Goal: Task Accomplishment & Management: Manage account settings

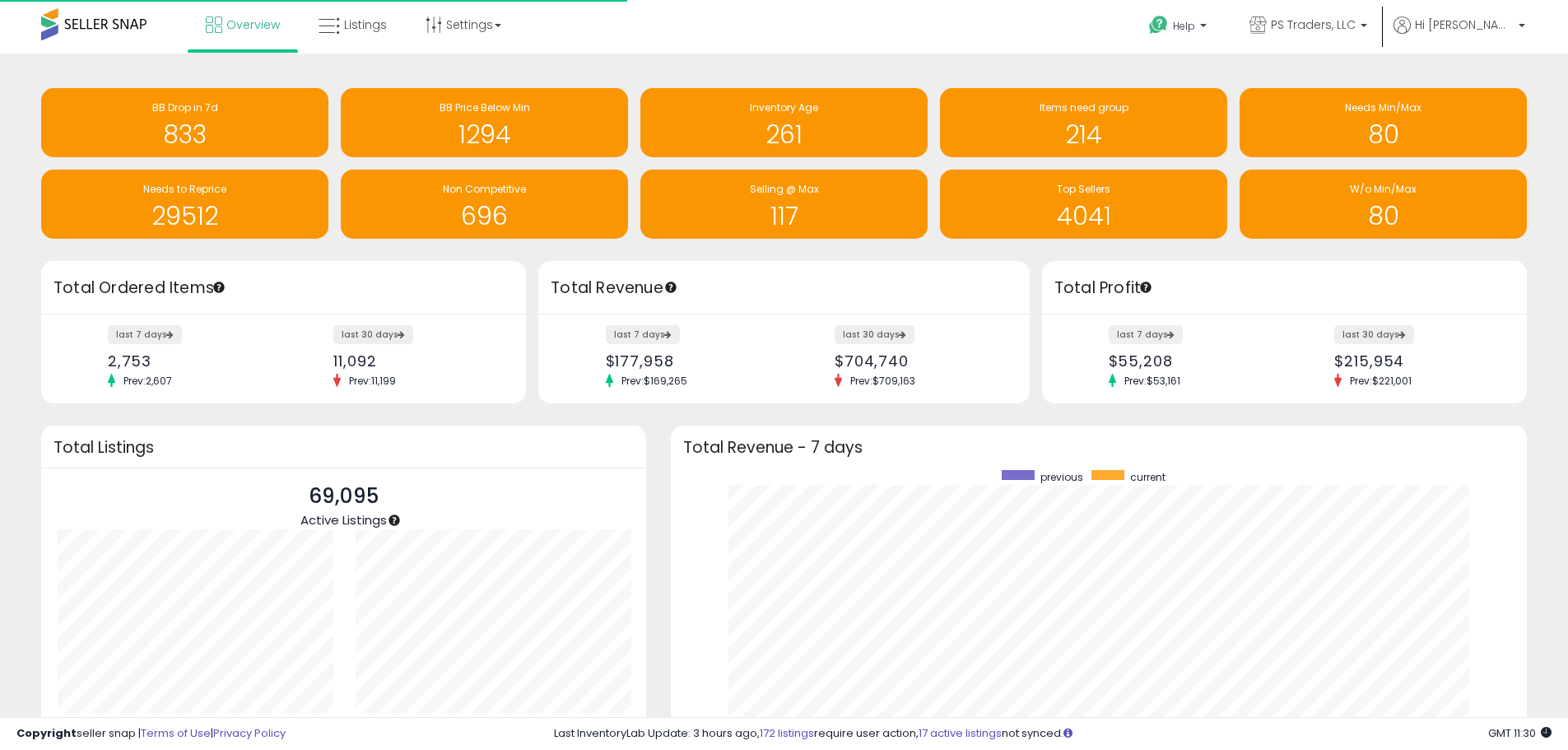
scroll to position [165, 299]
click at [359, 28] on span "Listings" at bounding box center [366, 25] width 43 height 17
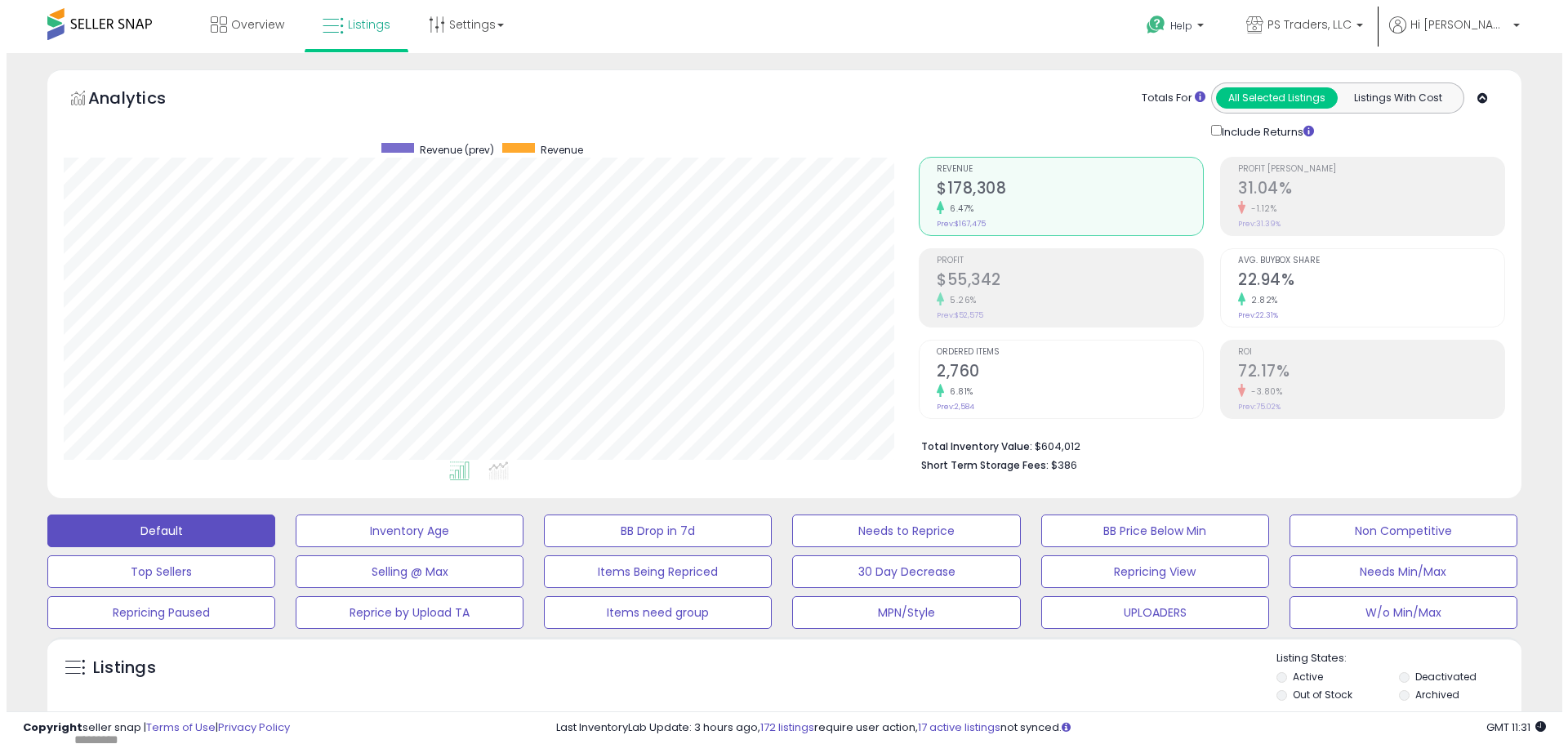
scroll to position [335, 855]
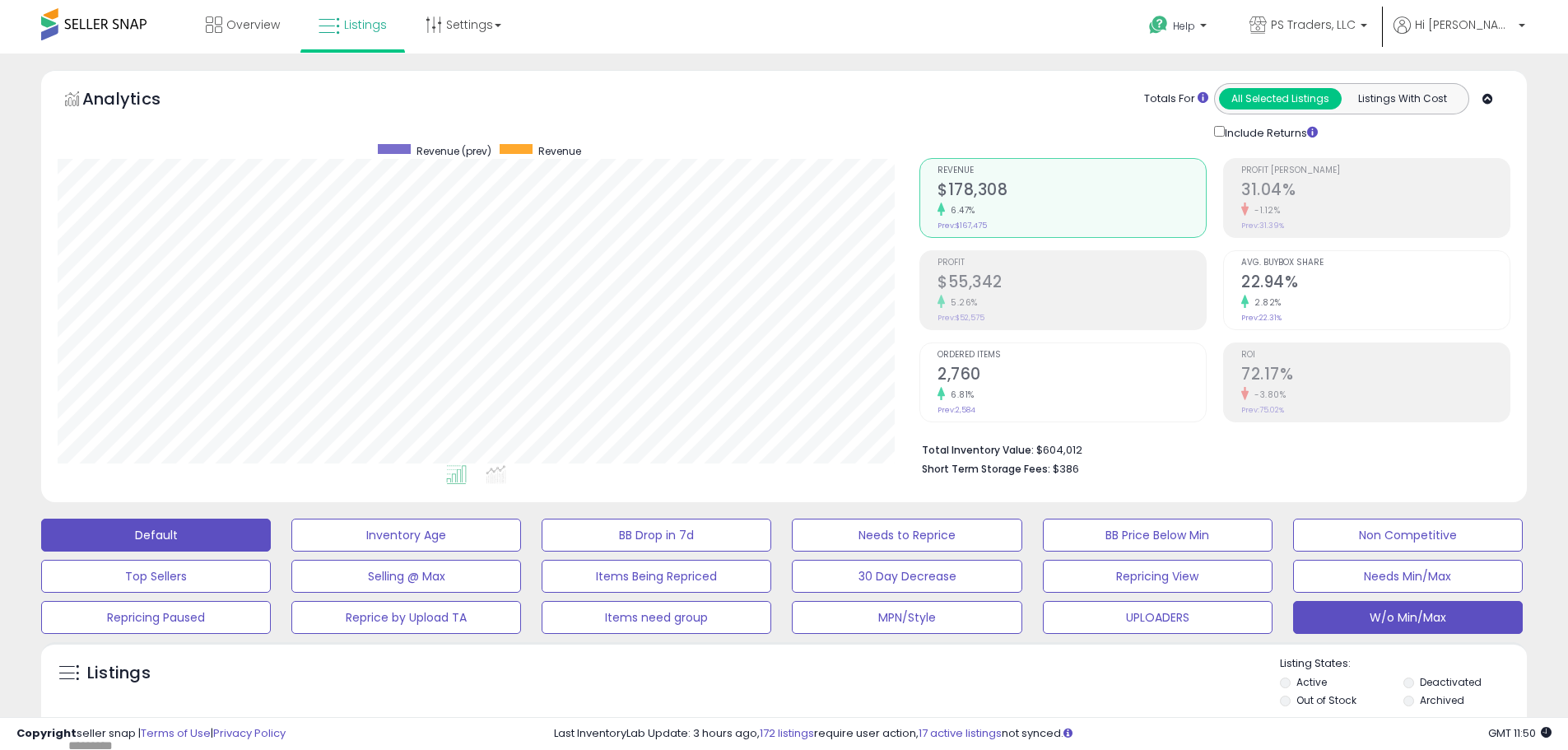
click at [521, 551] on button "W/o Min/Max" at bounding box center [405, 536] width 229 height 33
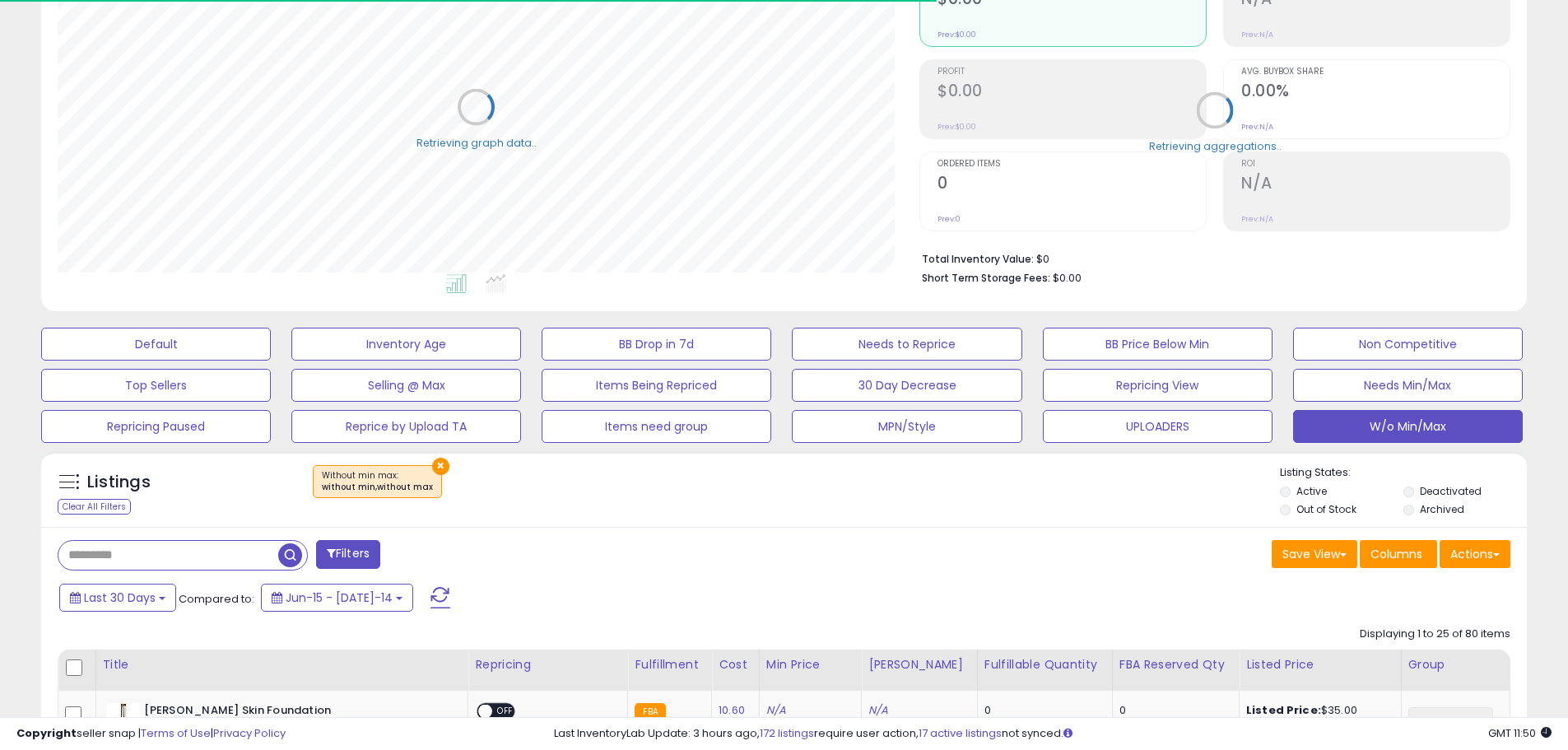
scroll to position [494, 0]
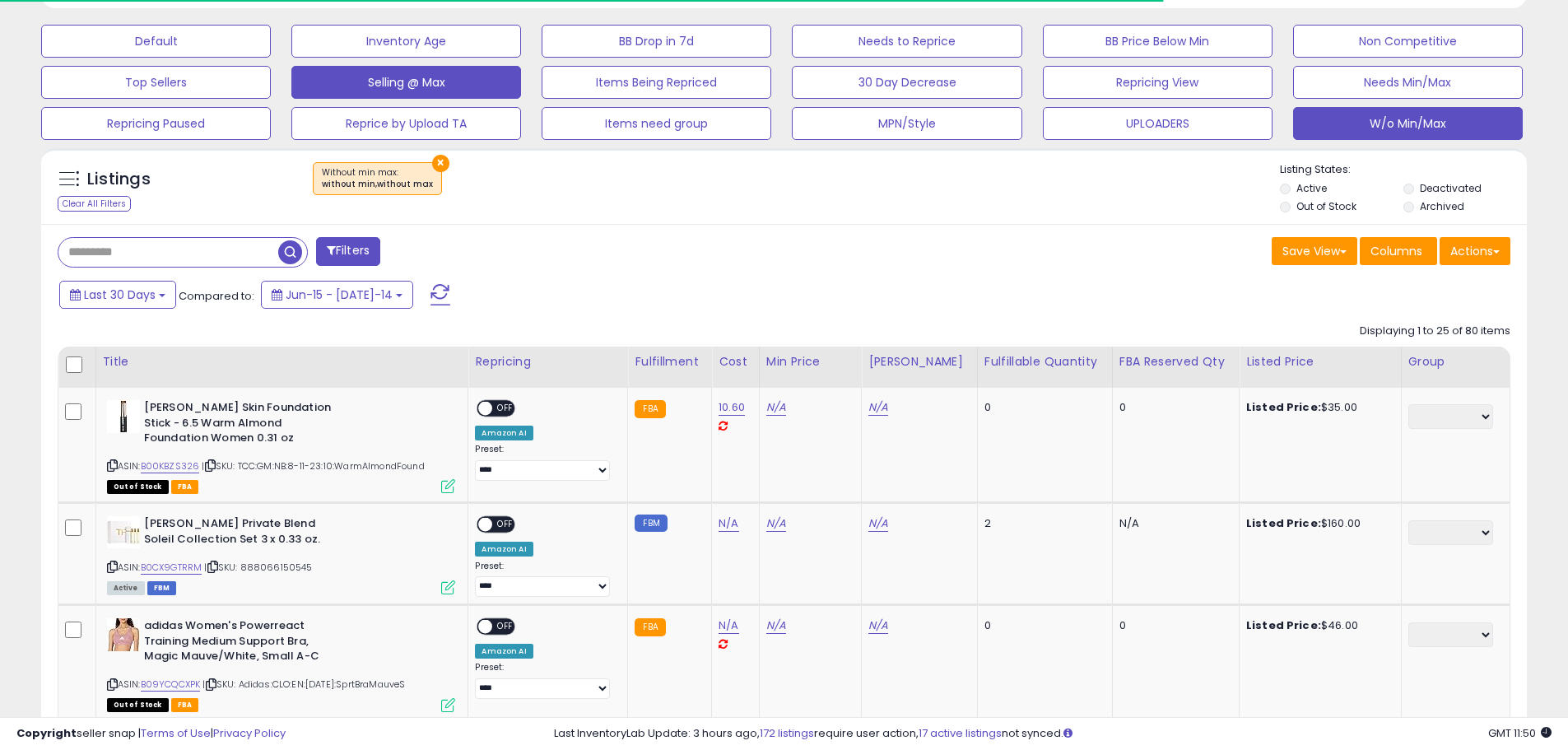
click at [430, 285] on span at bounding box center [440, 295] width 20 height 22
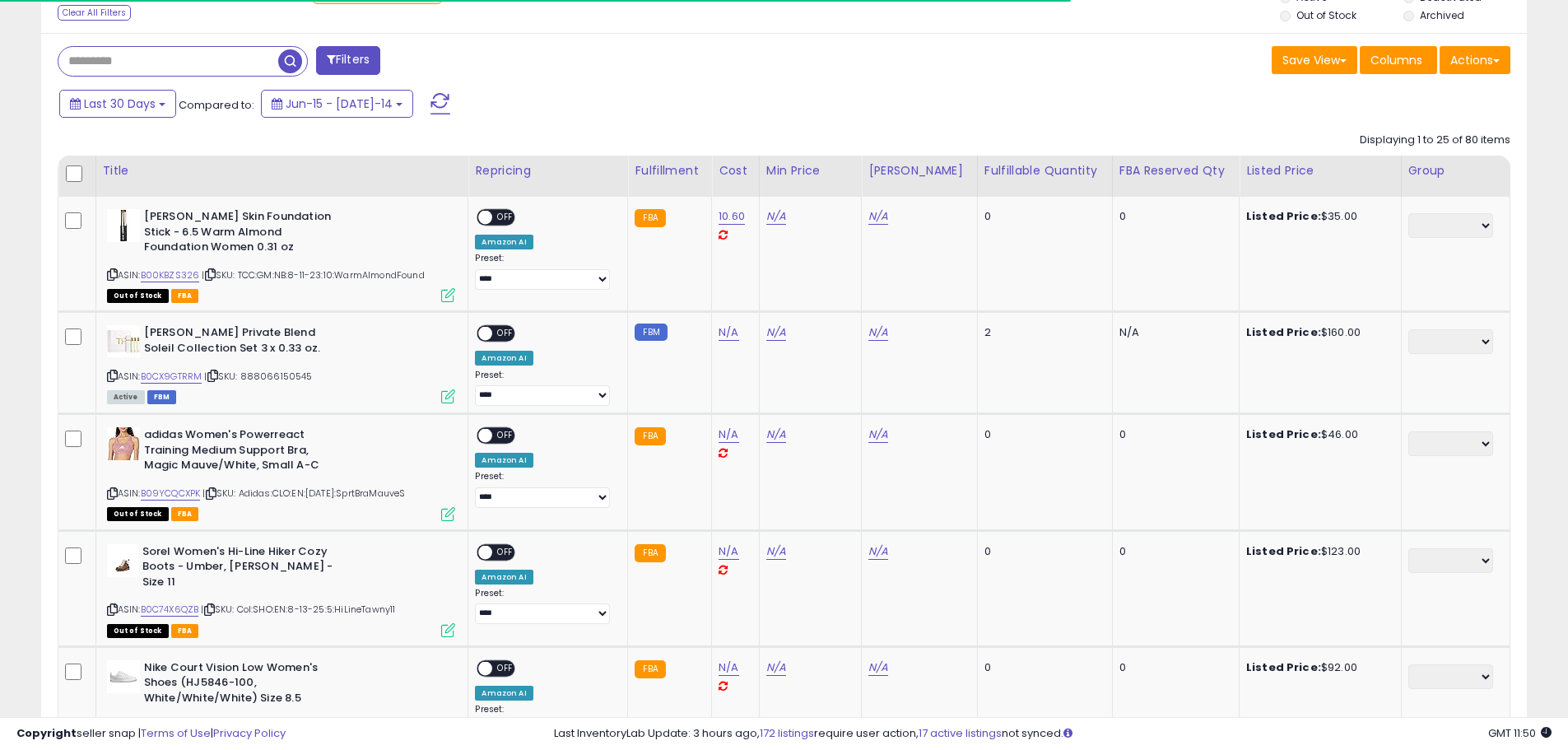
scroll to position [605, 0]
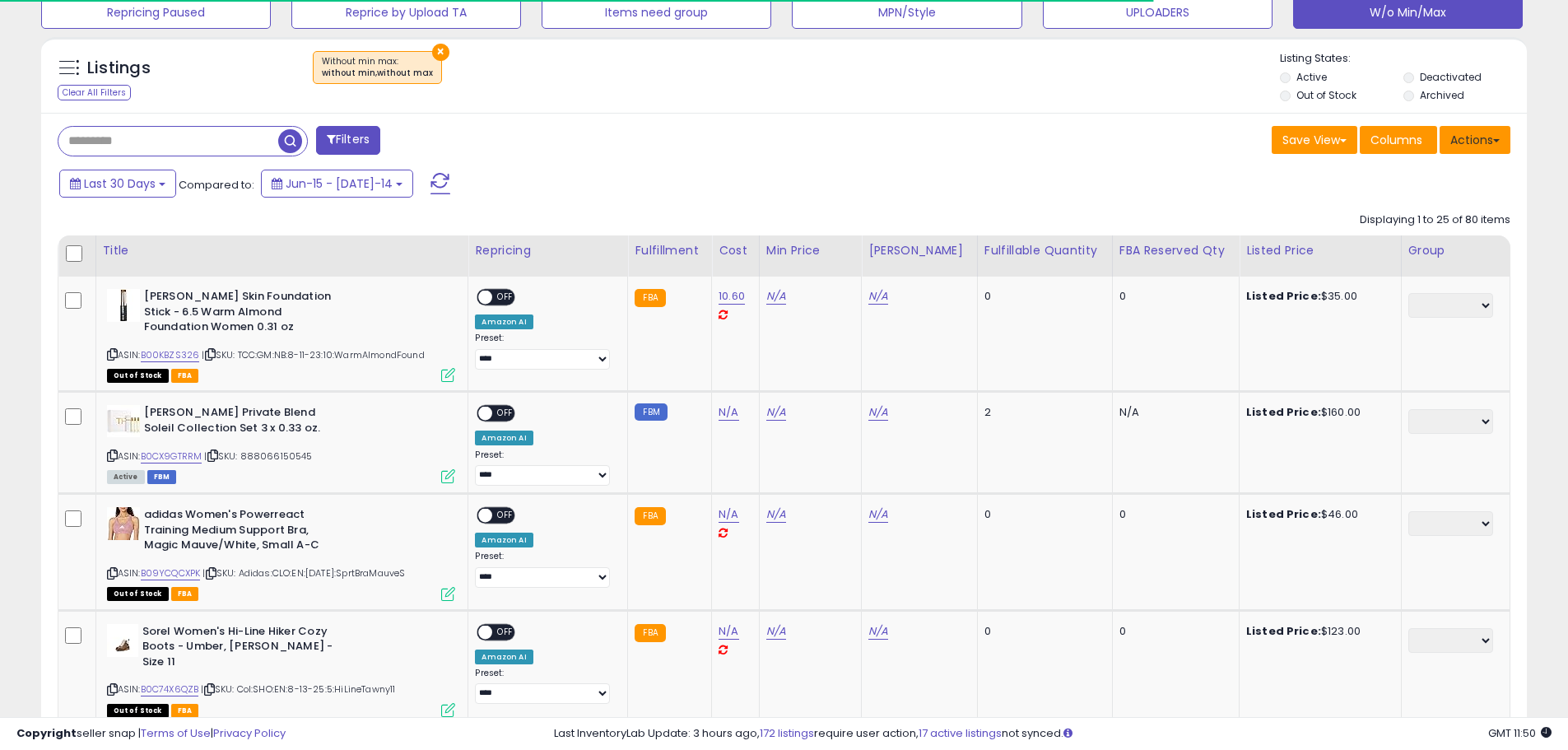
click at [1480, 134] on button "Actions" at bounding box center [1475, 140] width 71 height 28
click at [1441, 214] on link "Export Visible Columns" at bounding box center [1407, 216] width 180 height 26
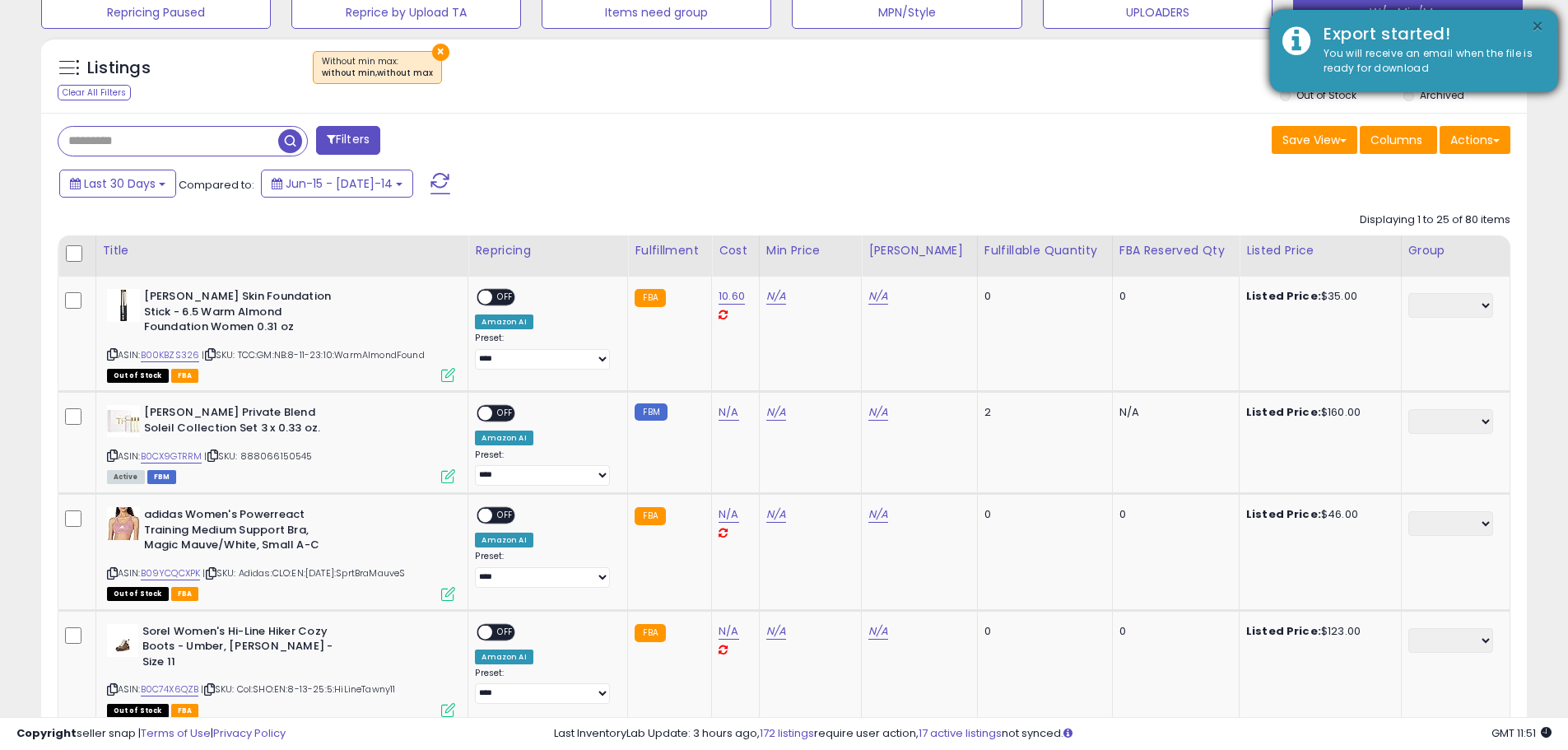
click at [1539, 22] on button "×" at bounding box center [1537, 26] width 13 height 21
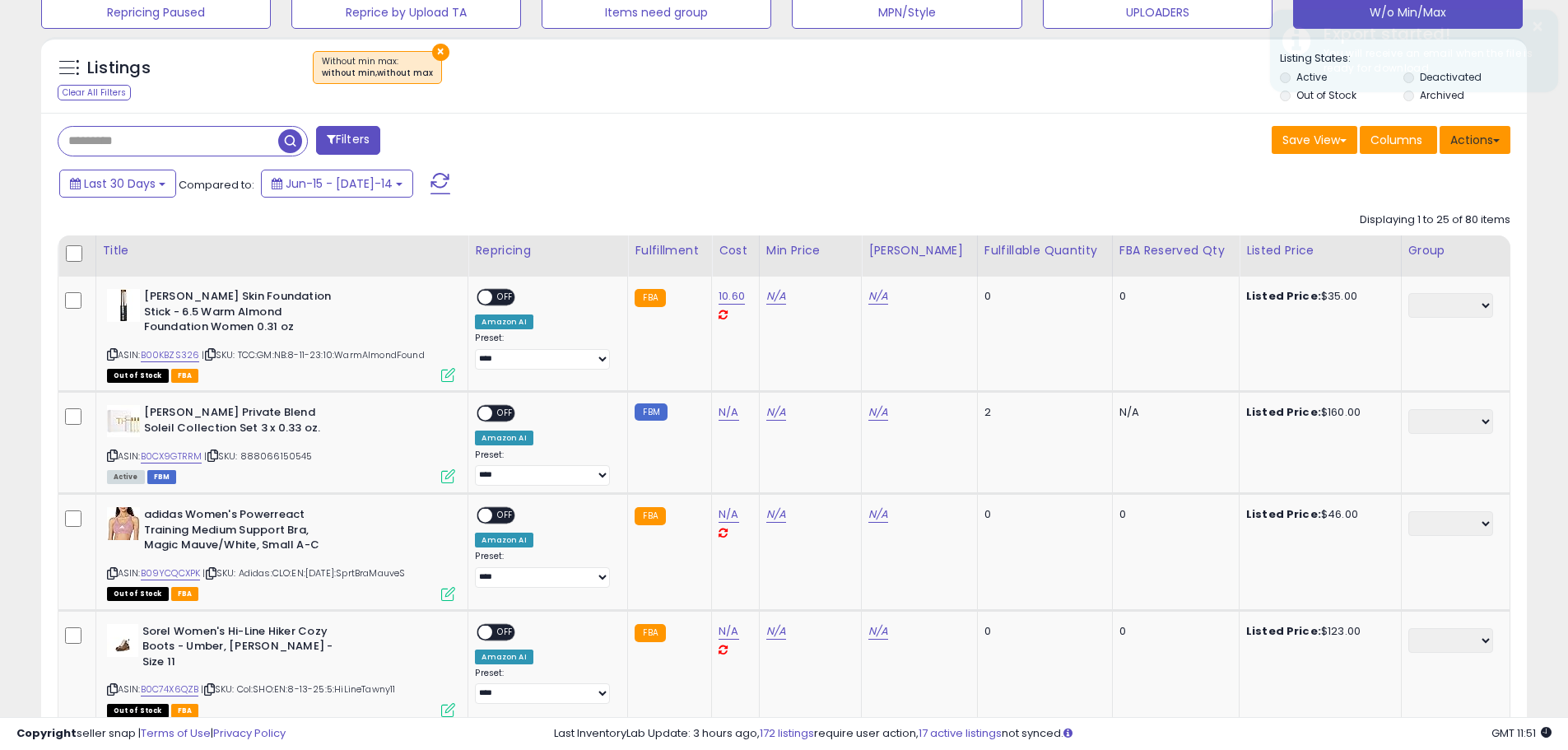
click at [1490, 146] on button "Actions" at bounding box center [1475, 140] width 71 height 28
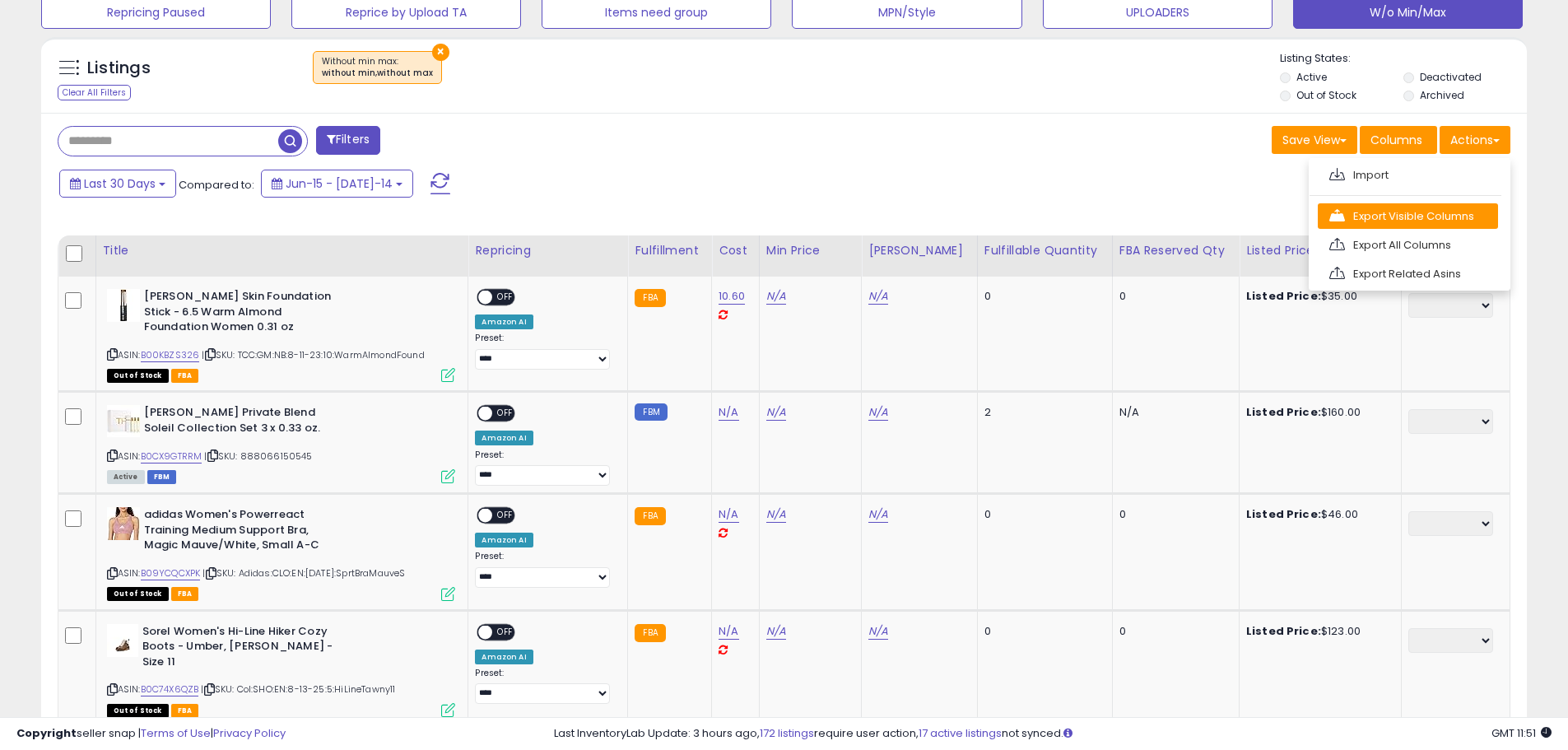
click at [1462, 219] on link "Export Visible Columns" at bounding box center [1407, 216] width 180 height 26
click at [198, 569] on link "B09YCQCXPK" at bounding box center [170, 573] width 60 height 14
click at [1002, 176] on div "Last 30 Days Compared to: Jun-15 - Jul-14" at bounding box center [600, 185] width 1090 height 37
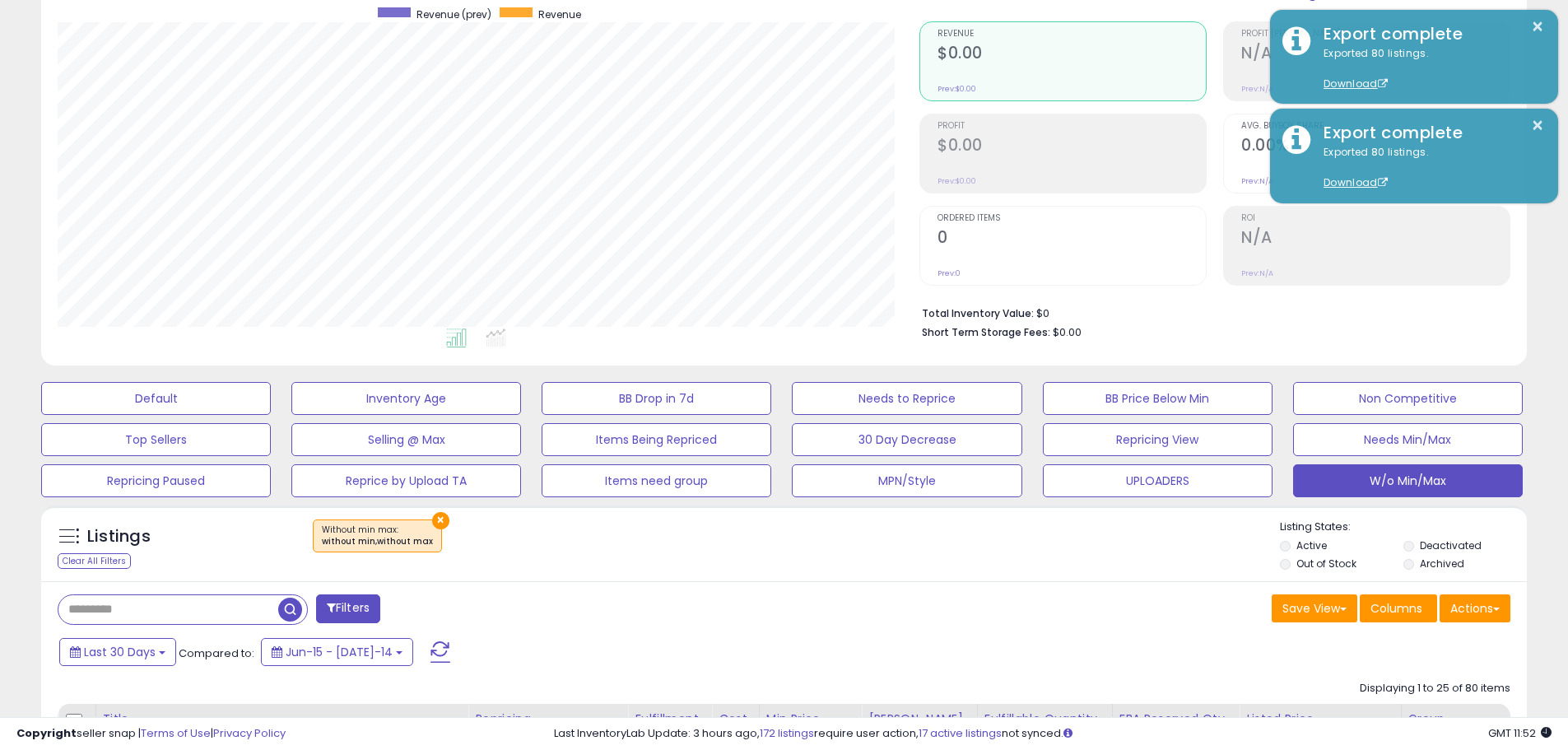
scroll to position [0, 0]
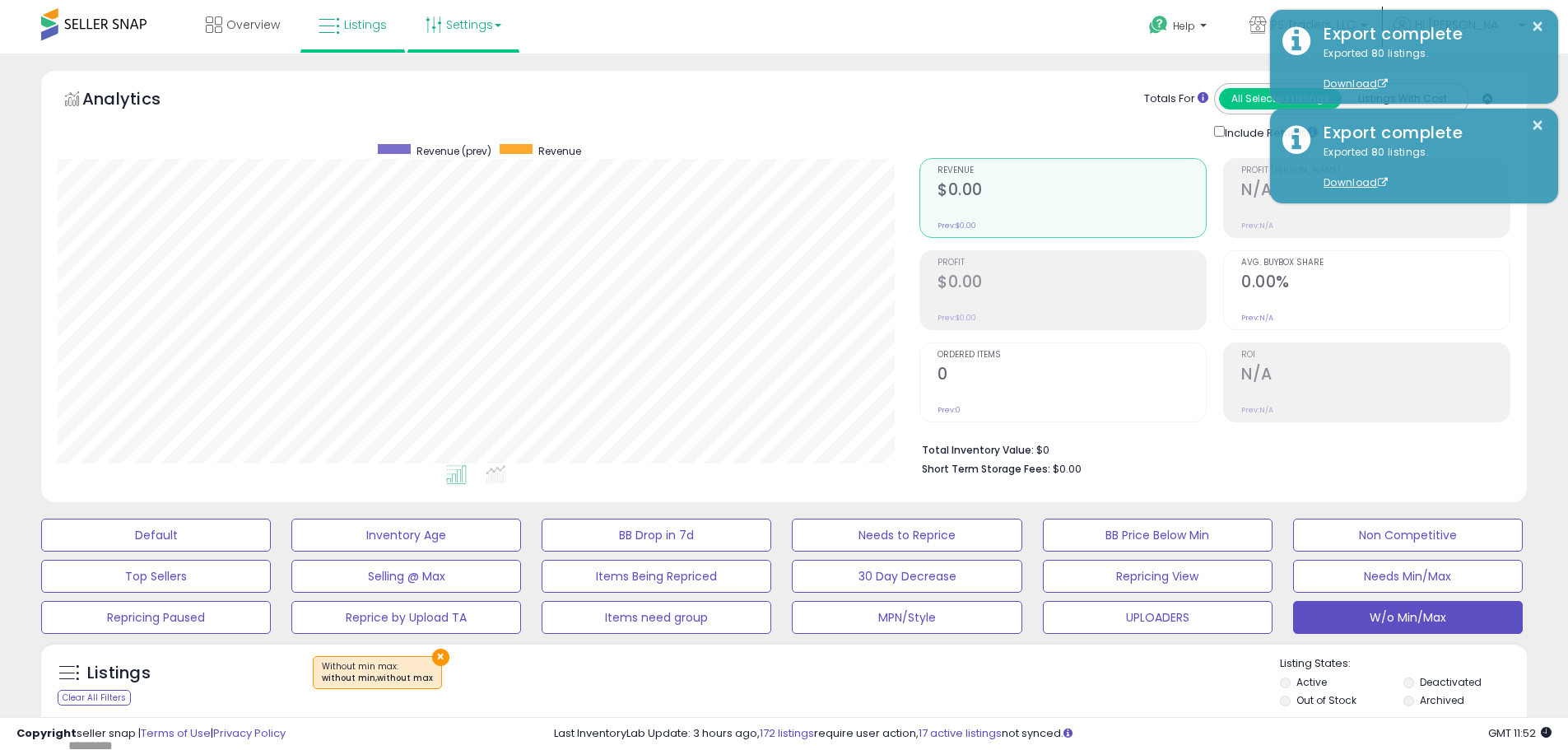
click at [479, 35] on link "Settings" at bounding box center [463, 25] width 100 height 50
click at [474, 75] on li "Store settings" at bounding box center [477, 85] width 122 height 41
click at [469, 34] on link "Settings" at bounding box center [463, 25] width 100 height 50
click at [467, 90] on link "Store settings" at bounding box center [466, 84] width 74 height 16
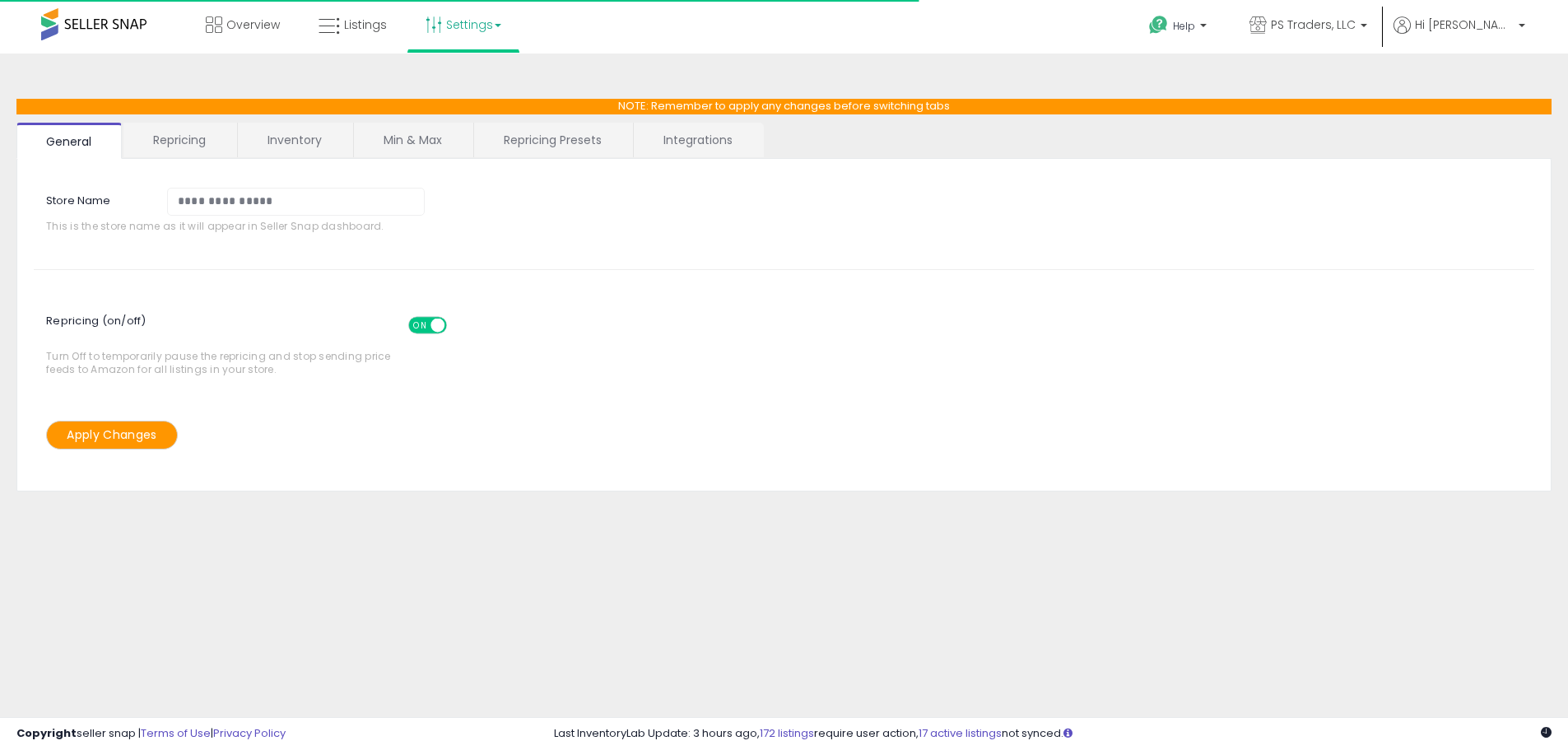
click at [535, 135] on link "Repricing Presets" at bounding box center [553, 140] width 157 height 35
select select "*********"
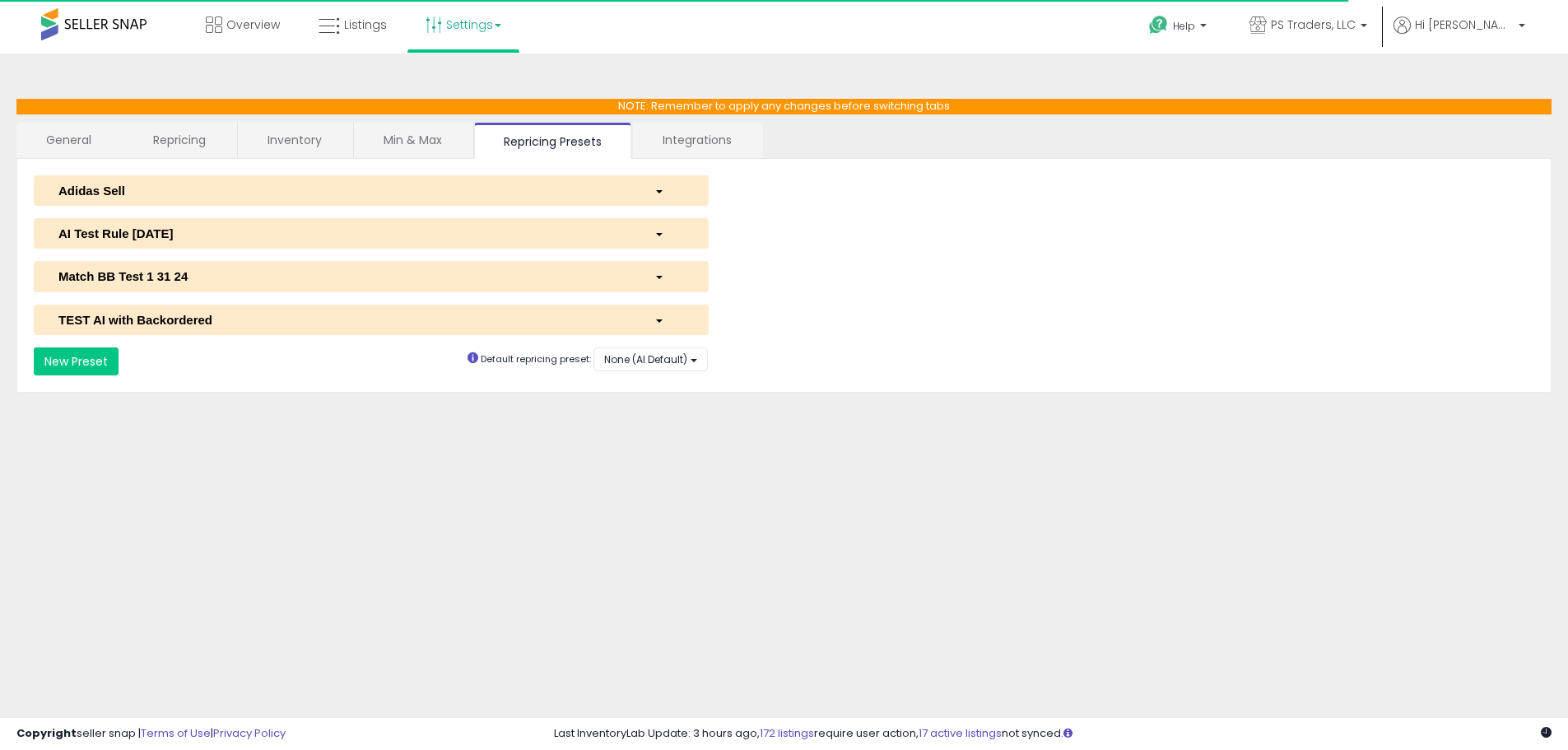
select select "**********"
select select "******"
click at [297, 243] on button "AI Test Rule [DATE]" at bounding box center [372, 233] width 675 height 31
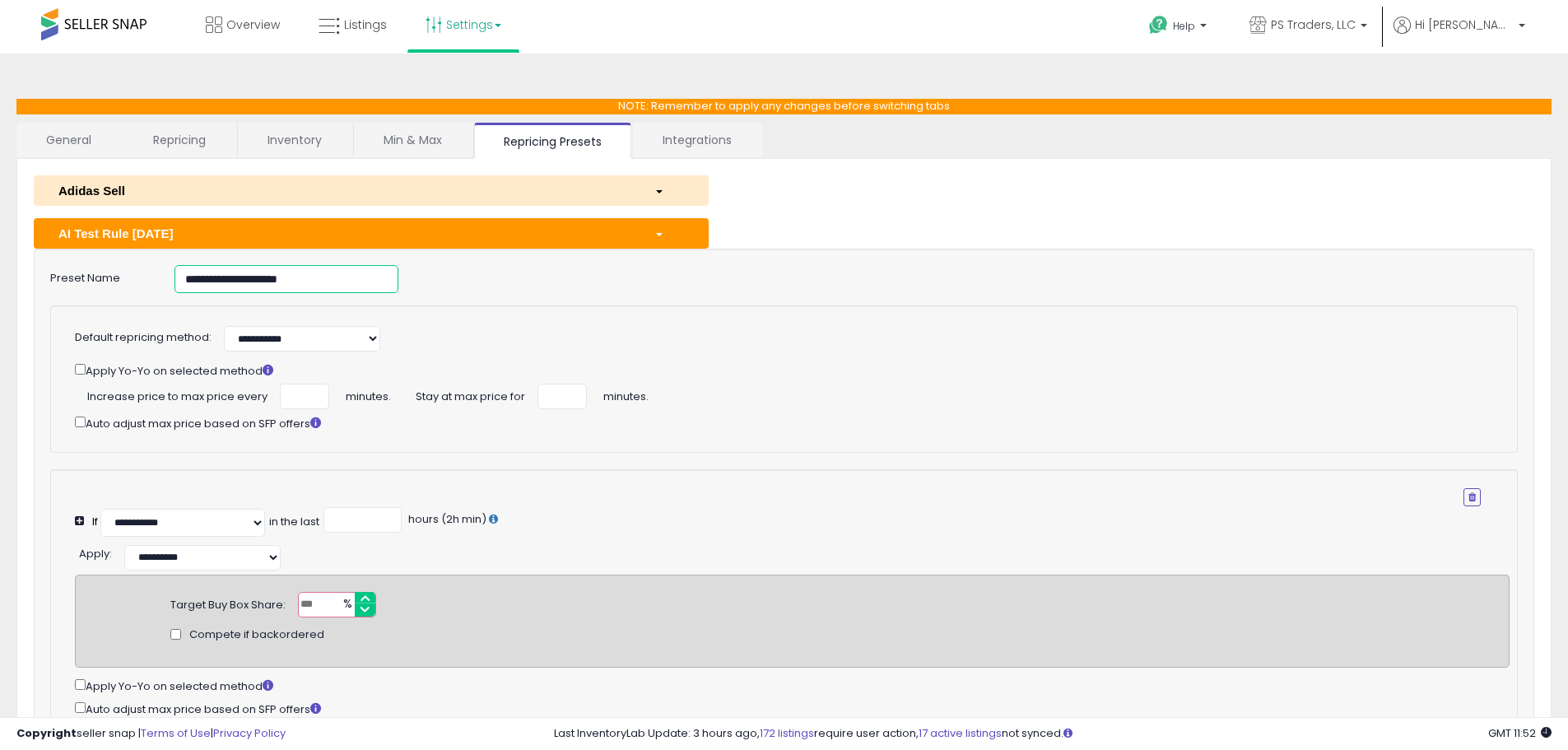
drag, startPoint x: 257, startPoint y: 283, endPoint x: -92, endPoint y: 299, distance: 349.4
click at [0, 299] on html "Unable to login Retrieving listings data.. has not yet accepted the Terms of Us…" at bounding box center [784, 375] width 1568 height 750
click at [347, 39] on link "Listings" at bounding box center [352, 25] width 93 height 50
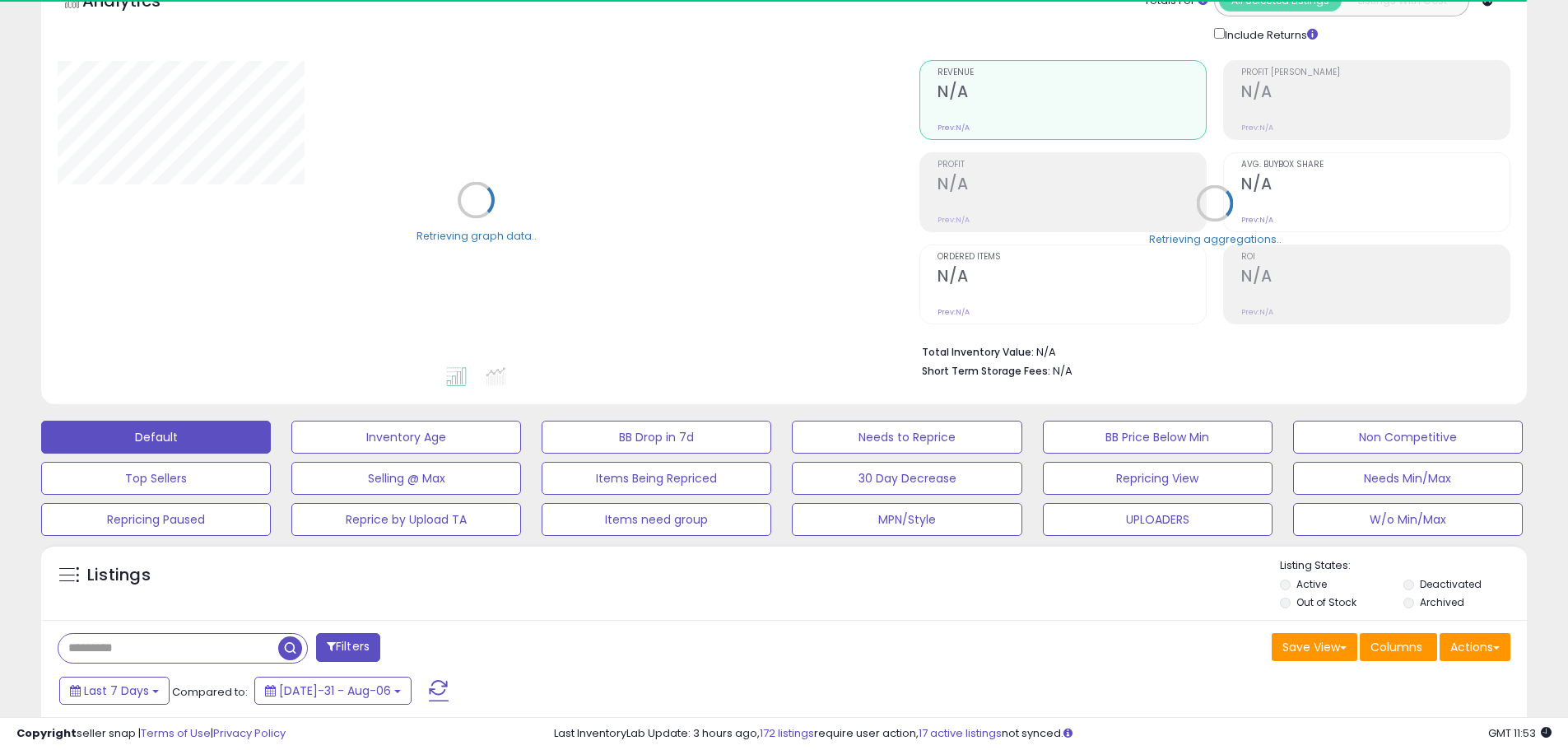
scroll to position [411, 0]
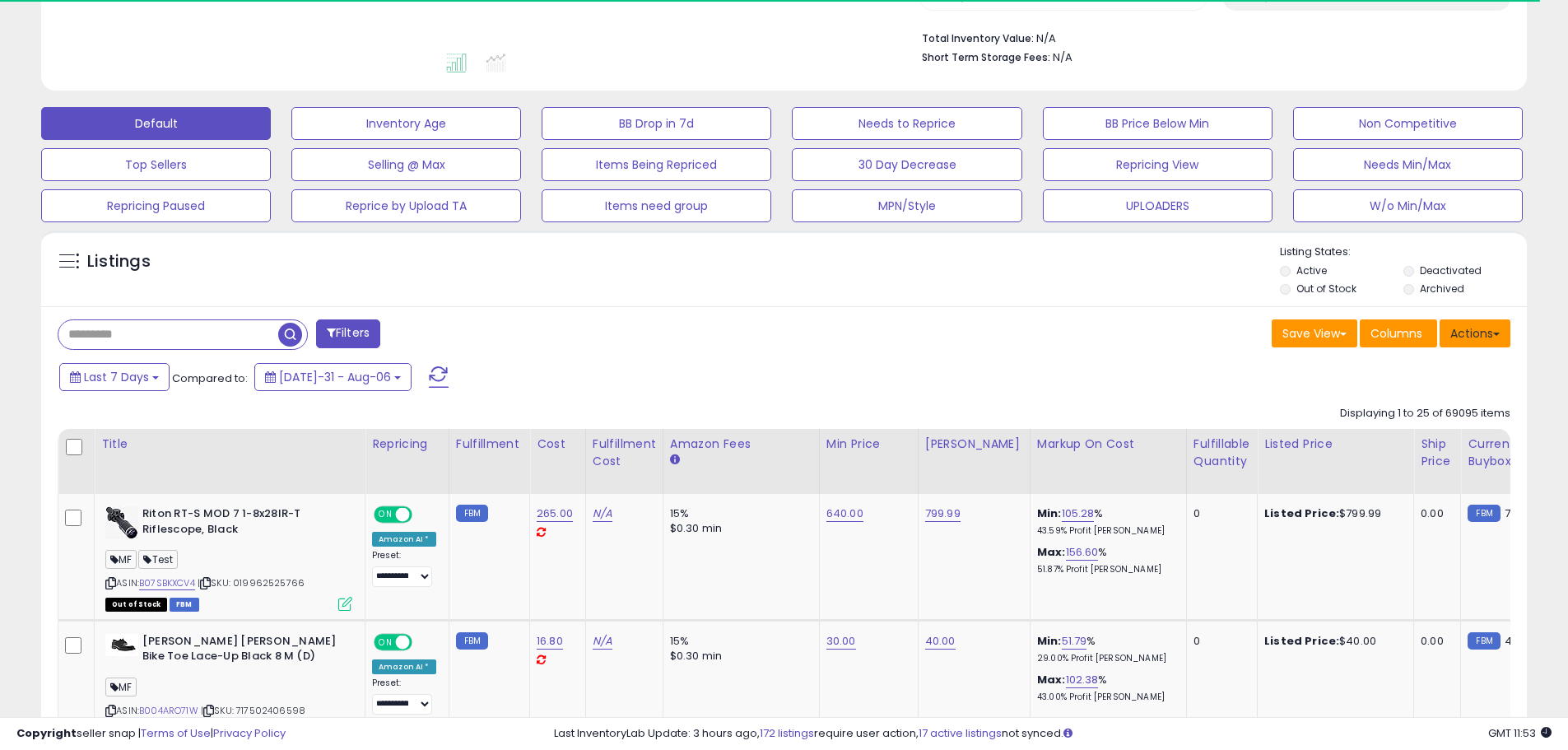
click at [1479, 324] on button "Actions" at bounding box center [1475, 334] width 71 height 28
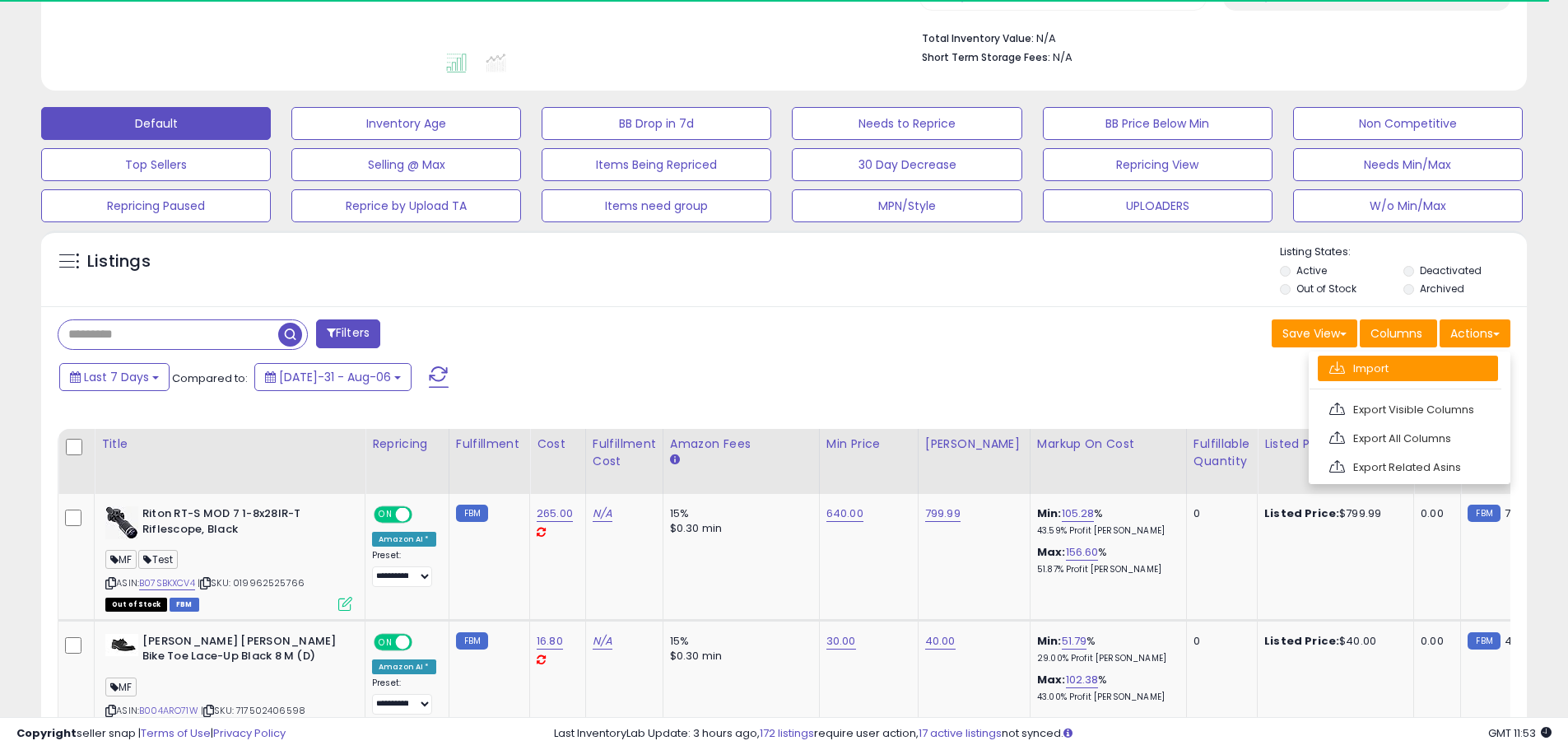
click at [1443, 380] on link "Import" at bounding box center [1407, 368] width 180 height 26
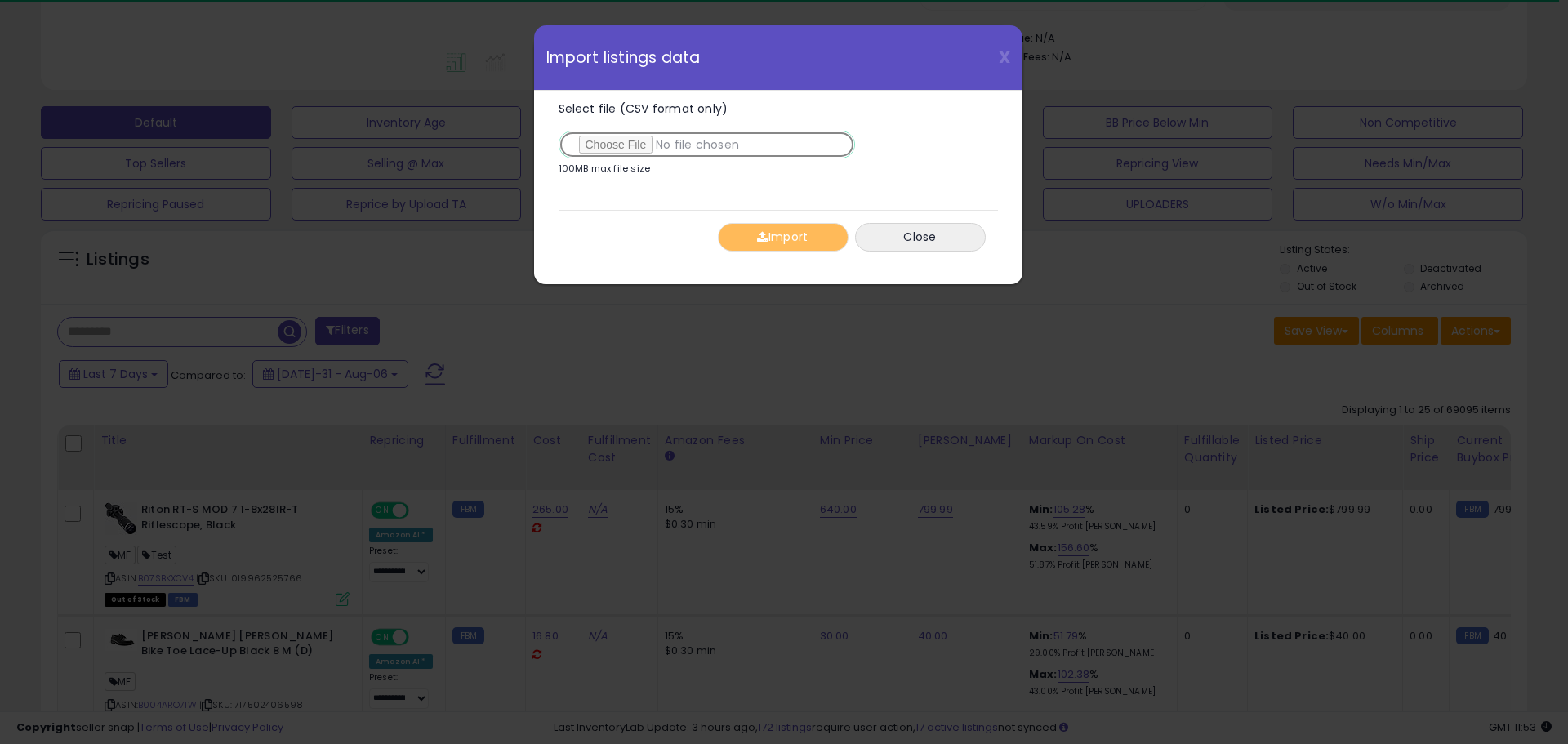
click at [626, 145] on input "Select file (CSV format only)" at bounding box center [706, 145] width 296 height 28
type input "**********"
click at [815, 227] on button "Import" at bounding box center [782, 237] width 131 height 29
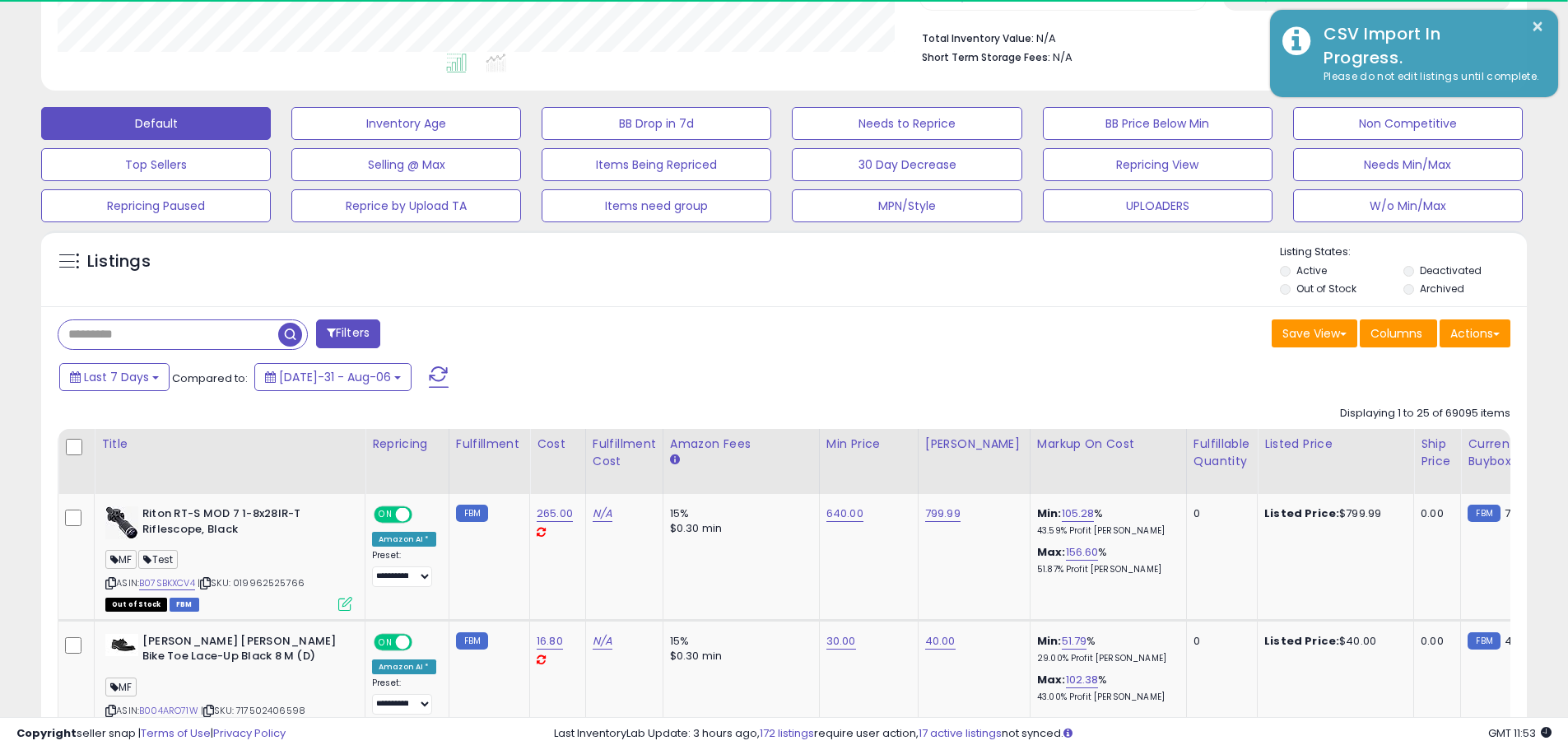
scroll to position [338, 861]
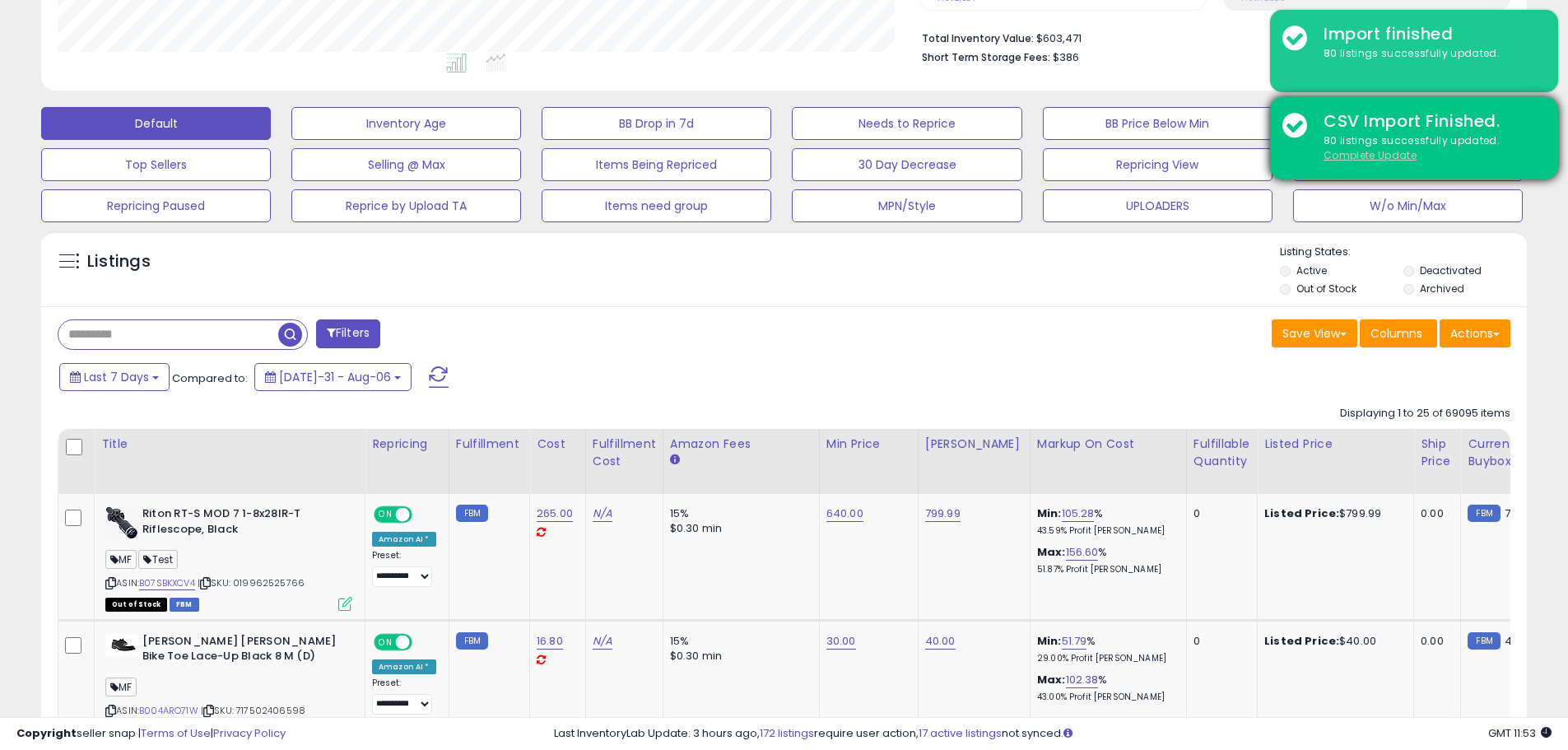
click at [1388, 157] on u "Complete Update" at bounding box center [1369, 155] width 93 height 14
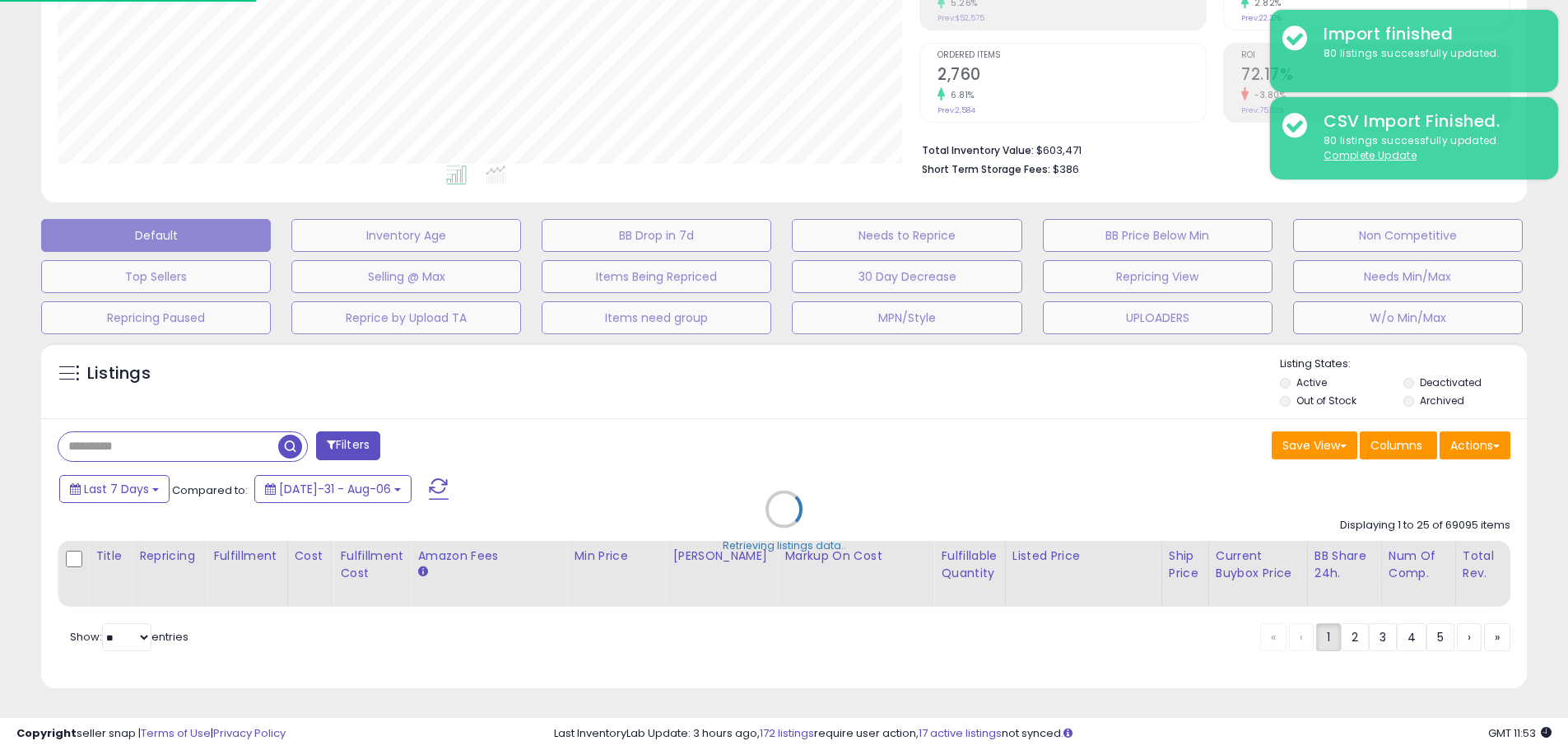
scroll to position [338, 869]
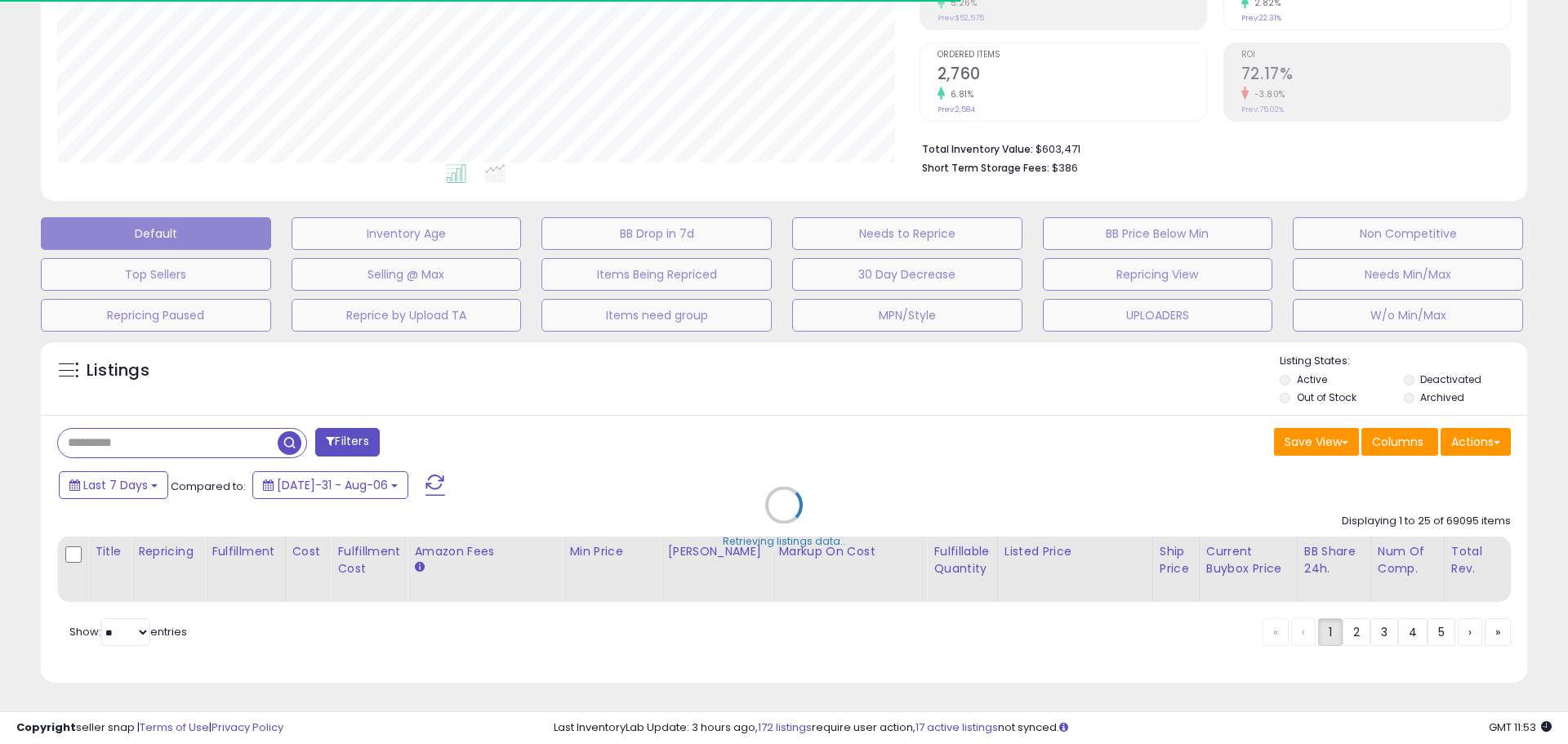
drag, startPoint x: 880, startPoint y: 374, endPoint x: 842, endPoint y: 445, distance: 80.5
click at [880, 374] on div "Retrieving listings data.." at bounding box center [784, 517] width 1511 height 372
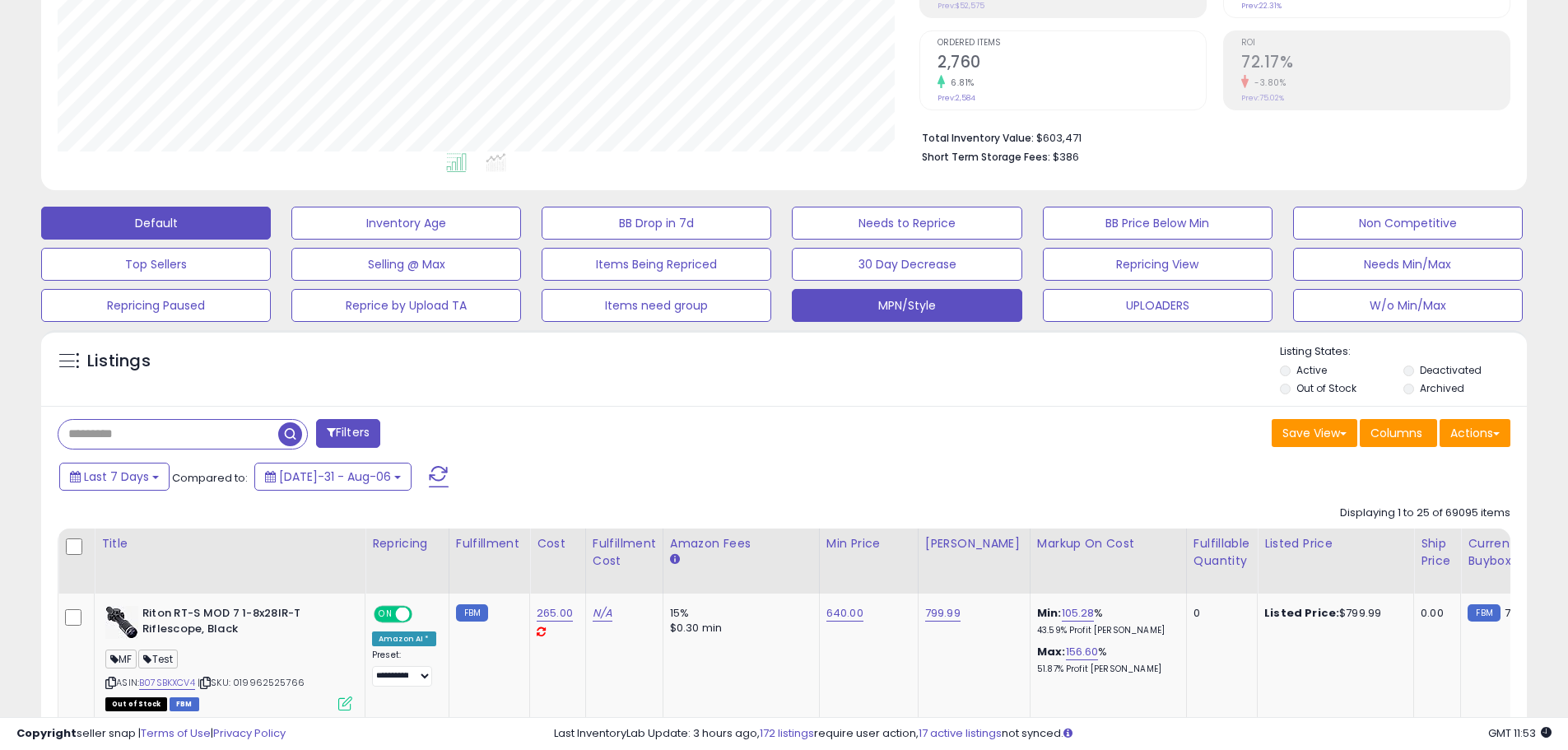
scroll to position [338, 861]
click at [813, 426] on div "Save View Save As New View Columns Actions Import" at bounding box center [1153, 435] width 739 height 32
